Goal: Information Seeking & Learning: Learn about a topic

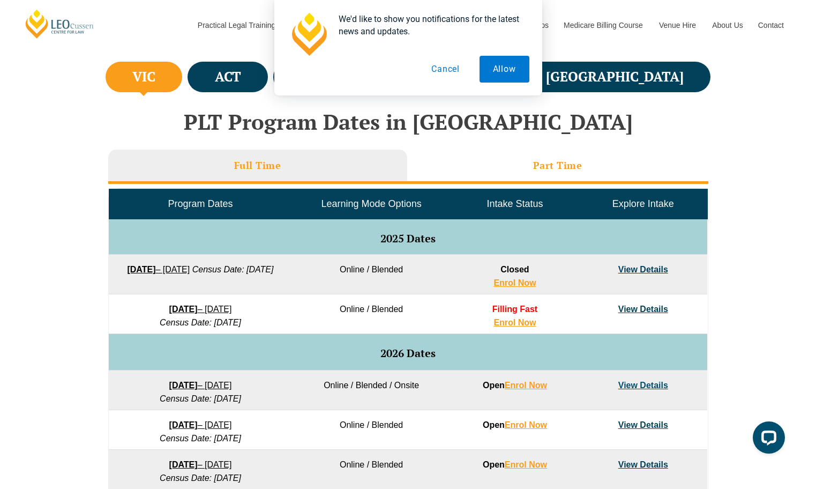
click at [575, 168] on h3 "Part Time" at bounding box center [557, 165] width 49 height 12
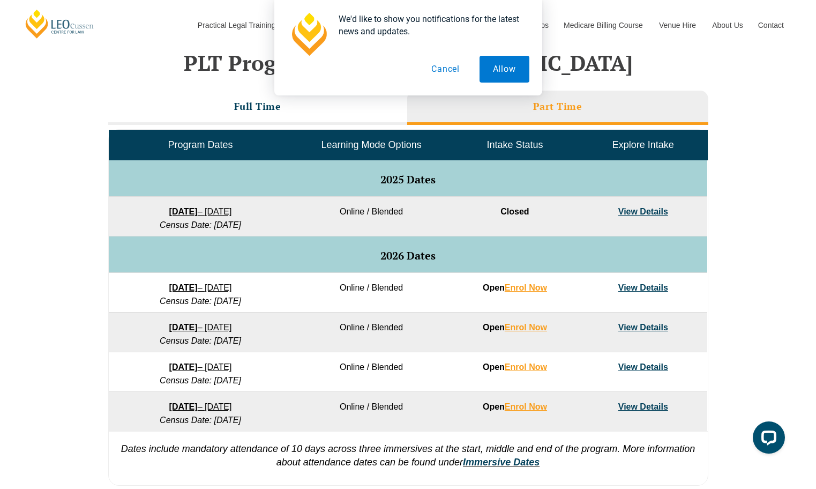
scroll to position [475, 0]
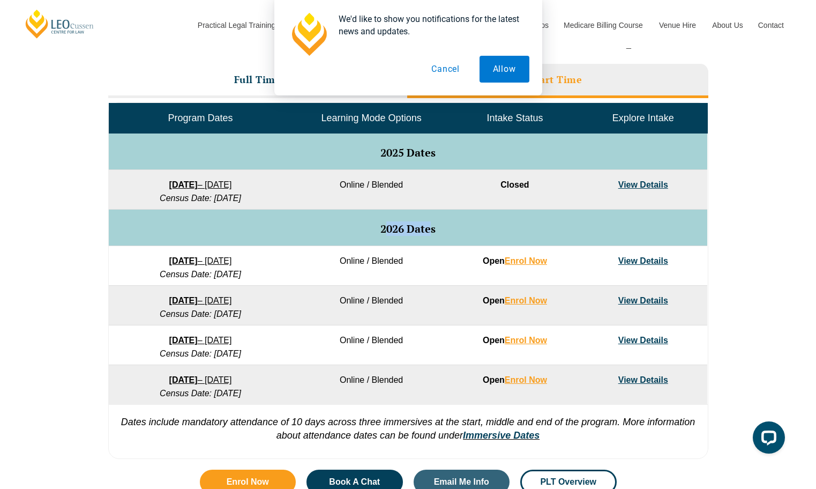
drag, startPoint x: 385, startPoint y: 228, endPoint x: 432, endPoint y: 229, distance: 47.1
click at [432, 227] on span "2026 Dates" at bounding box center [407, 228] width 55 height 14
click at [432, 228] on span "2026 Dates" at bounding box center [407, 228] width 55 height 14
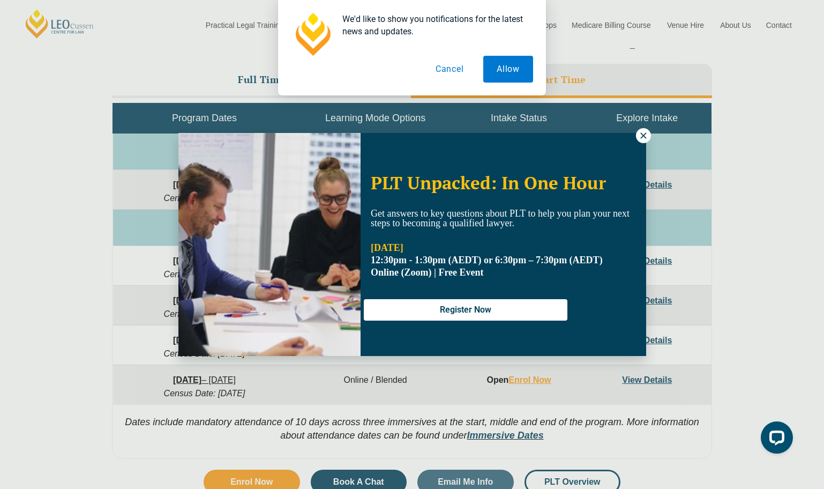
click at [649, 134] on button at bounding box center [643, 135] width 15 height 15
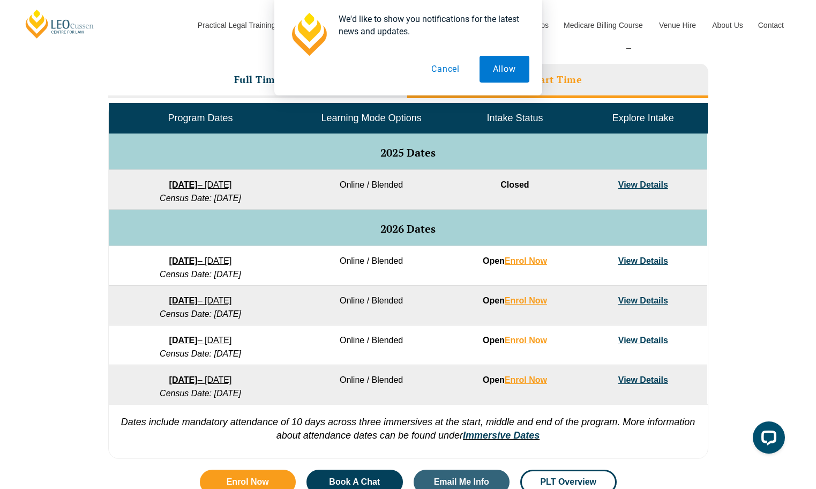
click at [640, 260] on link "View Details" at bounding box center [643, 260] width 50 height 9
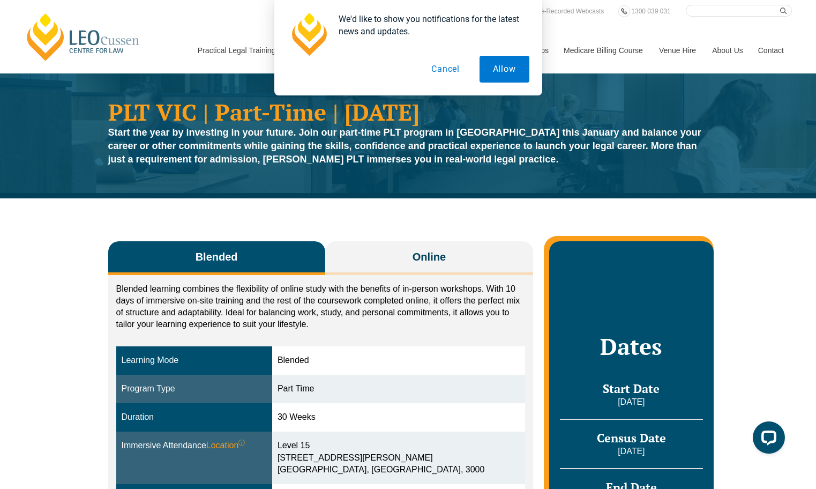
click at [442, 70] on button "Cancel" at bounding box center [445, 69] width 55 height 27
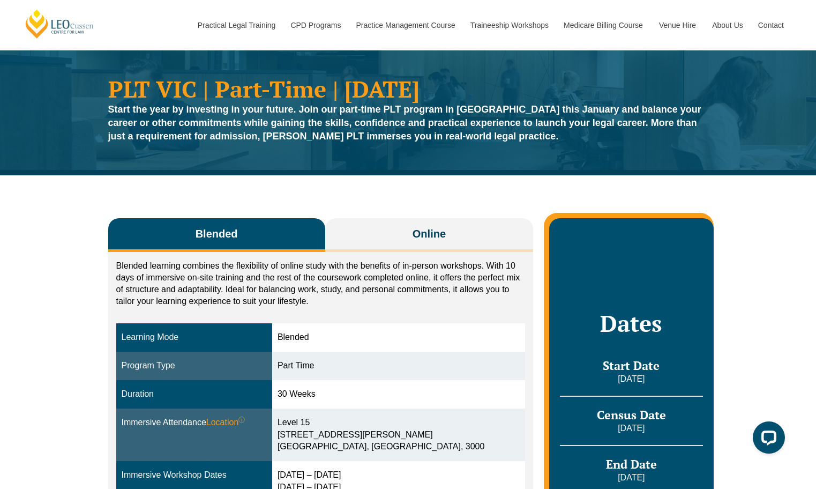
scroll to position [226, 0]
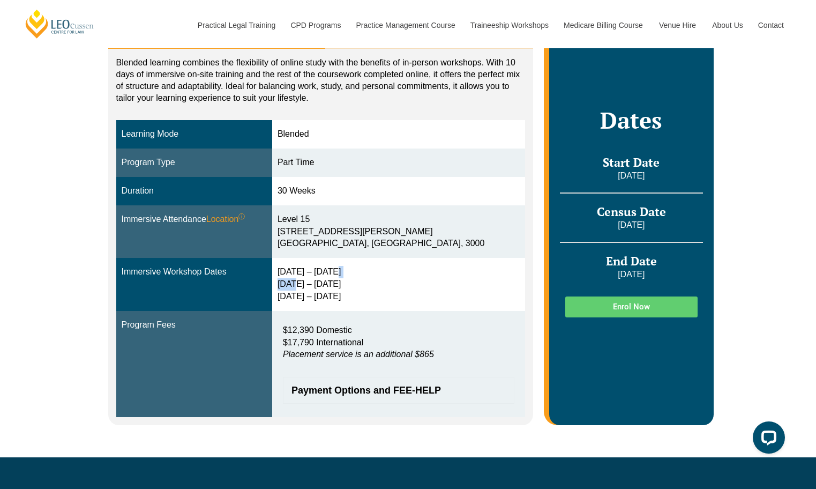
drag, startPoint x: 304, startPoint y: 278, endPoint x: 341, endPoint y: 275, distance: 37.1
click at [341, 275] on div "9 – 12 Feb 2026 2 – 4 Jun 2026 11 – 13 Aug 2026" at bounding box center [399, 284] width 242 height 37
click at [329, 275] on div "9 – 12 Feb 2026 2 – 4 Jun 2026 11 – 13 Aug 2026" at bounding box center [399, 284] width 242 height 37
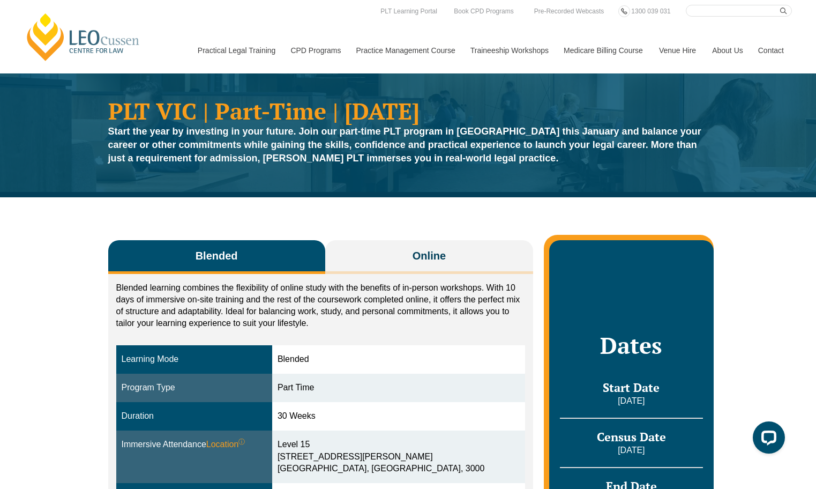
scroll to position [0, 0]
